Goal: Check status: Check status

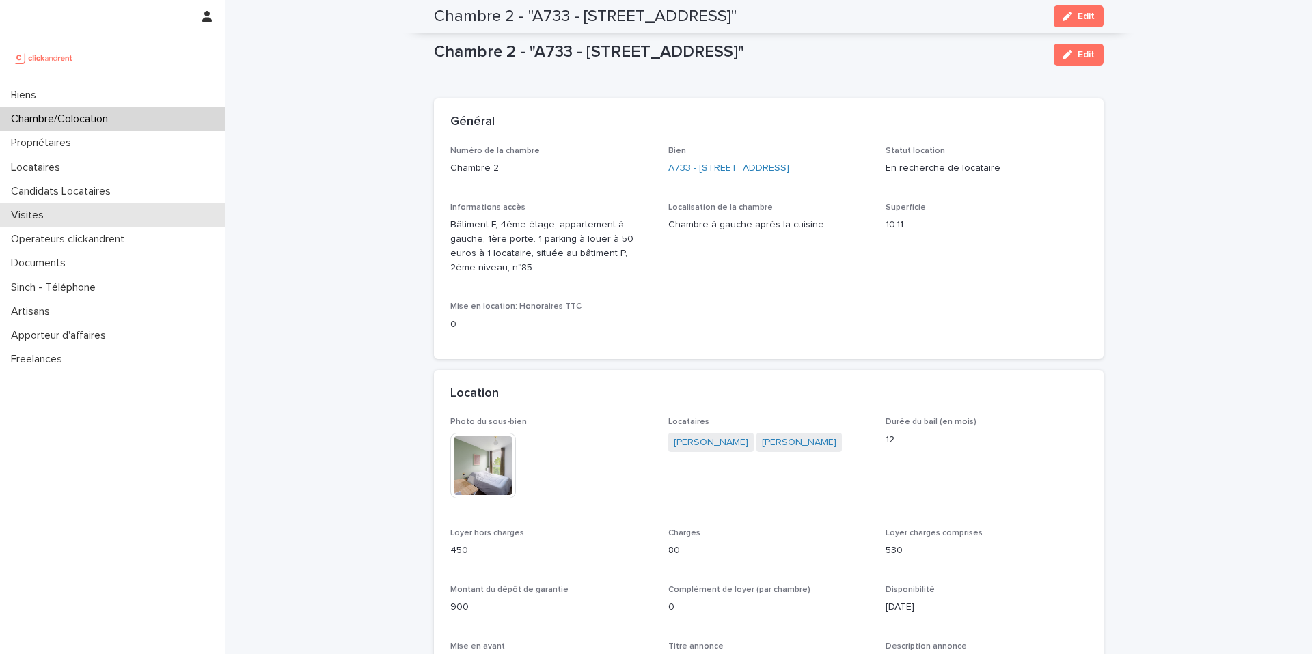
scroll to position [634, 0]
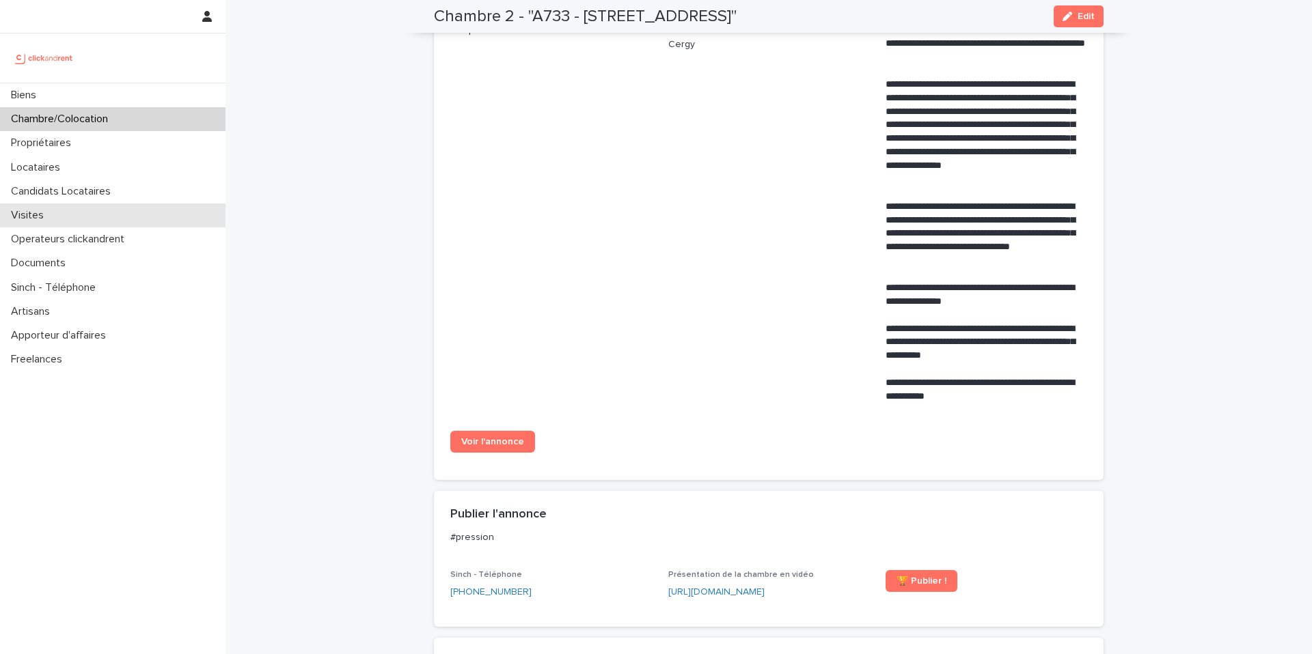
click at [58, 216] on div "Visites" at bounding box center [112, 216] width 225 height 24
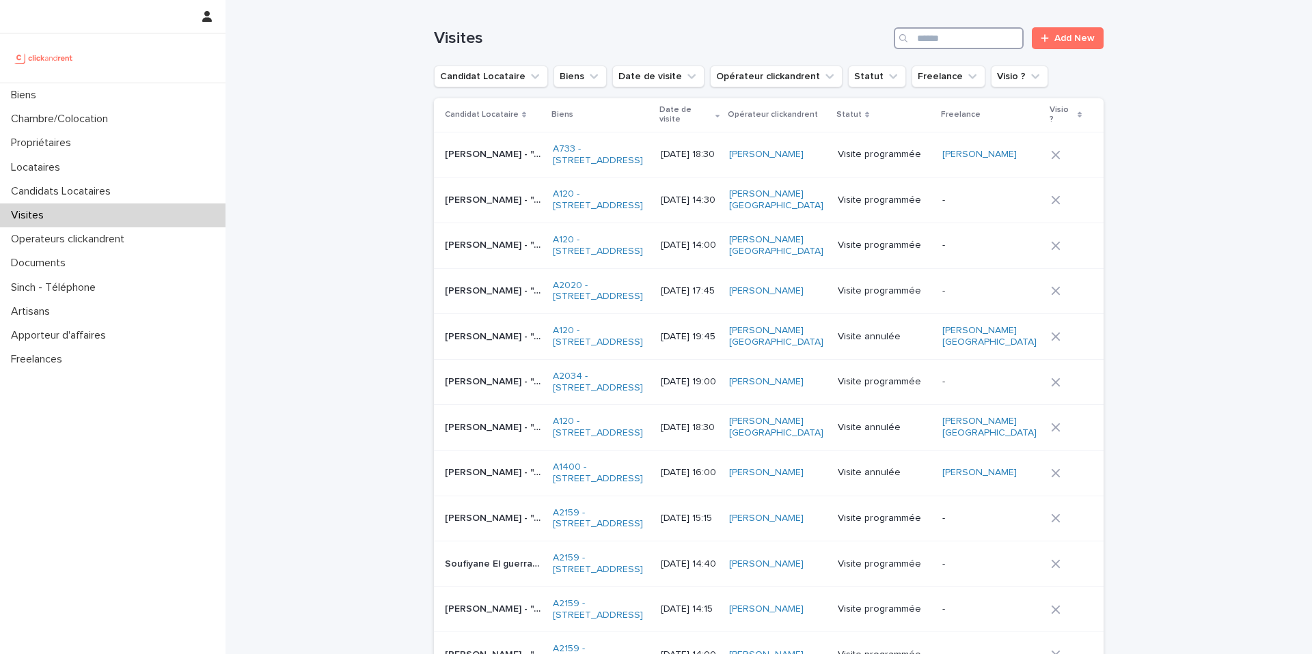
click at [983, 42] on input "Search" at bounding box center [959, 38] width 130 height 22
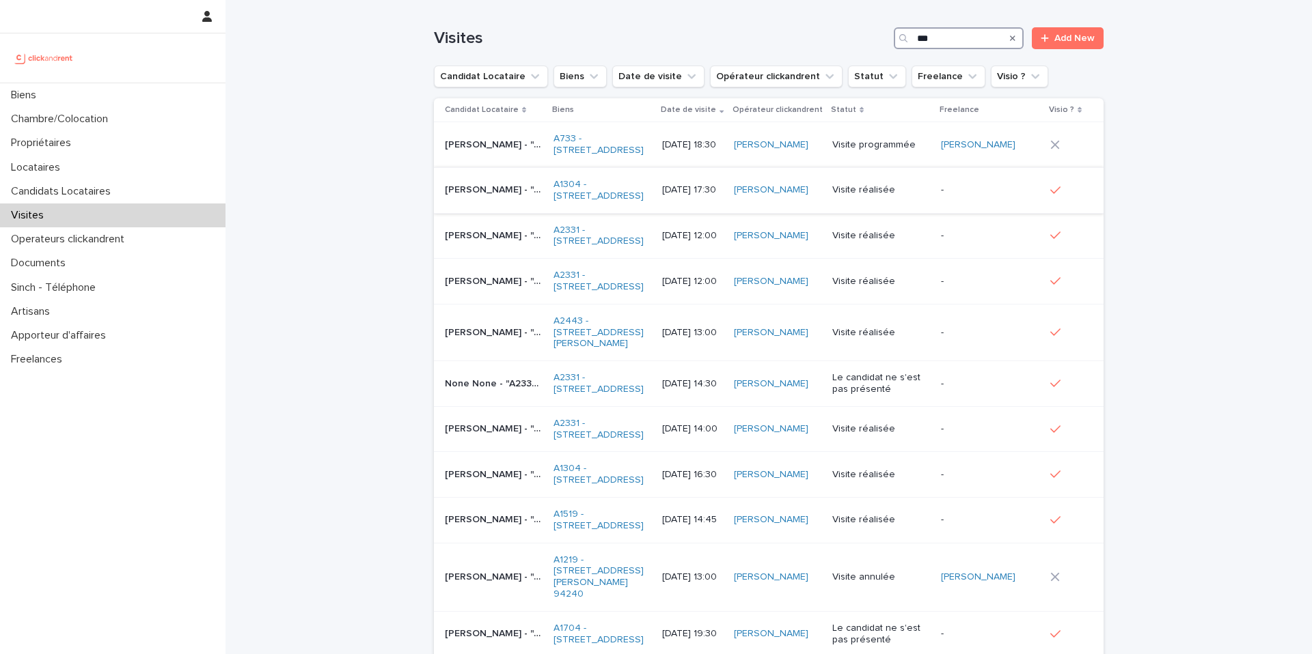
type input "***"
click at [712, 213] on td "[DATE] 17:30" at bounding box center [691, 190] width 71 height 46
click at [493, 305] on td "[PERSON_NAME] - "A2331 - [STREET_ADDRESS][GEOGRAPHIC_DATA][PERSON_NAME] - "A233…" at bounding box center [491, 282] width 114 height 46
